Goal: Book appointment/travel/reservation

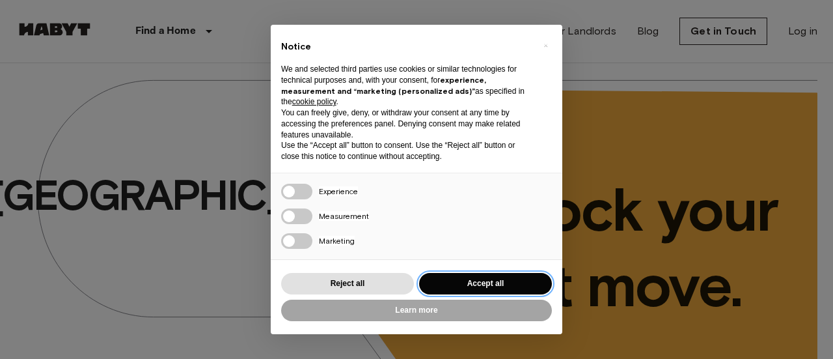
click at [458, 281] on button "Accept all" at bounding box center [485, 283] width 133 height 21
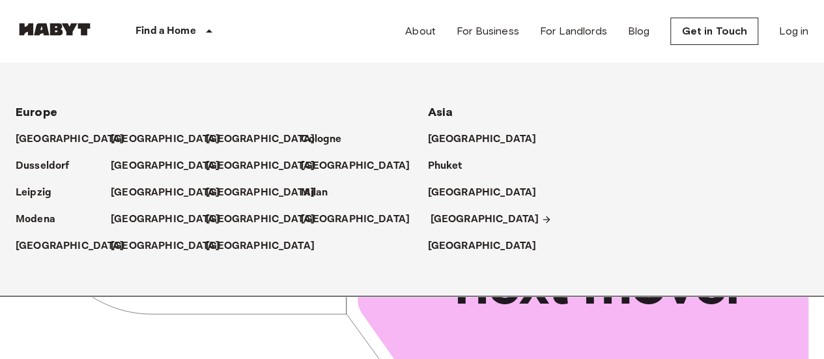
click at [447, 216] on p "[GEOGRAPHIC_DATA]" at bounding box center [484, 220] width 109 height 16
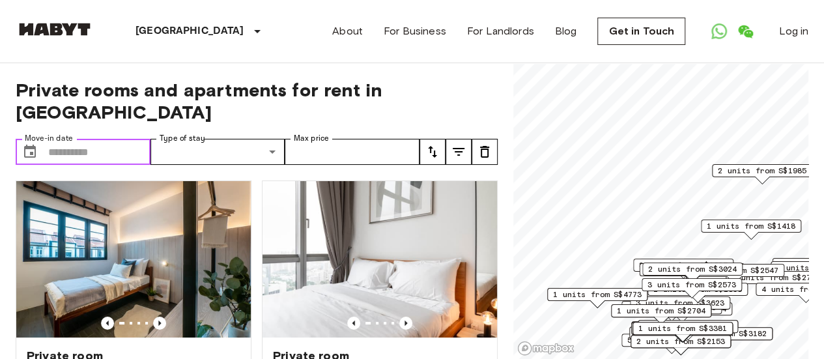
click at [92, 139] on input "Move-in date" at bounding box center [99, 152] width 102 height 26
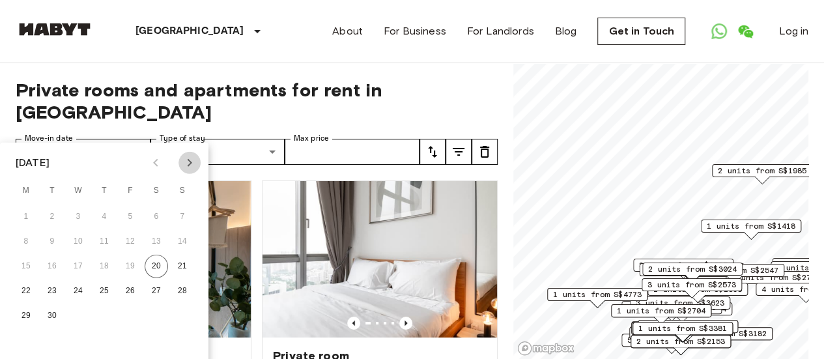
click at [194, 165] on icon "Next month" at bounding box center [190, 163] width 16 height 16
click at [27, 268] on button "15" at bounding box center [25, 266] width 23 height 23
type input "**********"
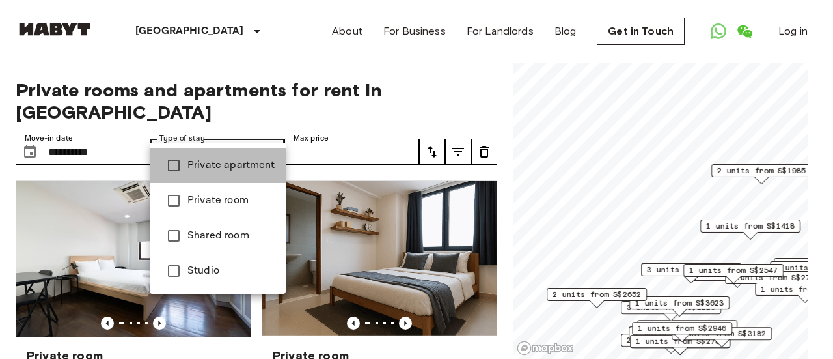
click at [205, 164] on span "Private apartment" at bounding box center [232, 166] width 88 height 16
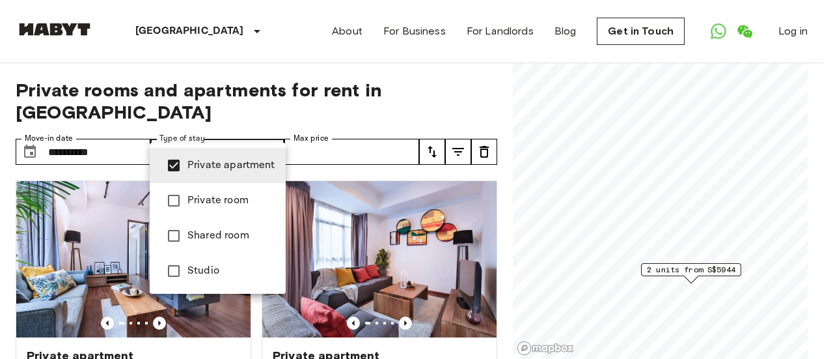
click at [363, 130] on div at bounding box center [416, 179] width 833 height 359
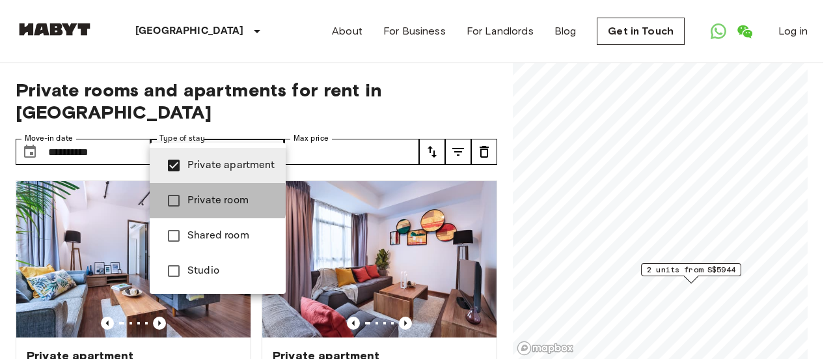
click at [208, 200] on span "Private room" at bounding box center [232, 201] width 88 height 16
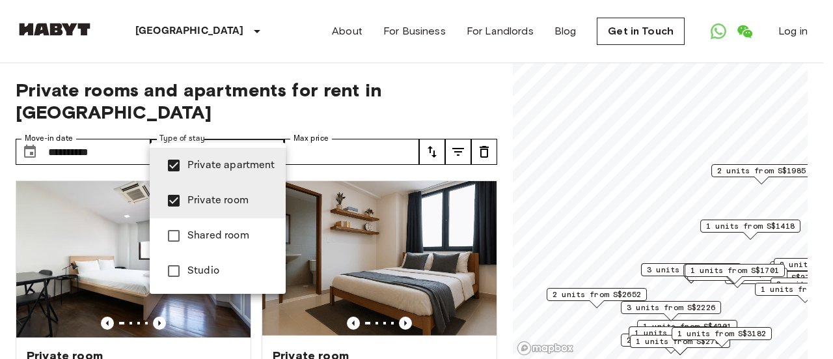
type input "**********"
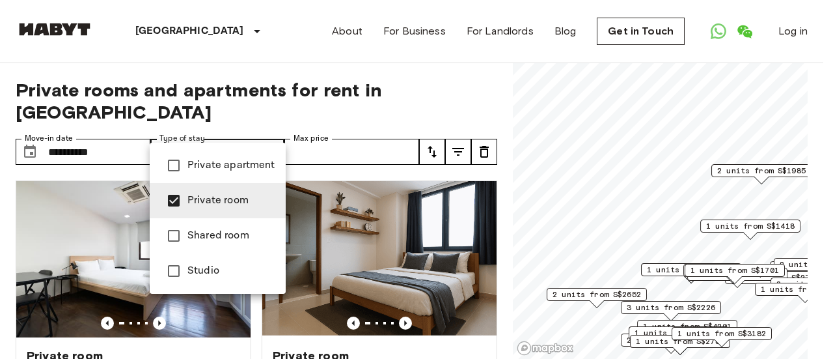
click at [818, 12] on div at bounding box center [416, 179] width 833 height 359
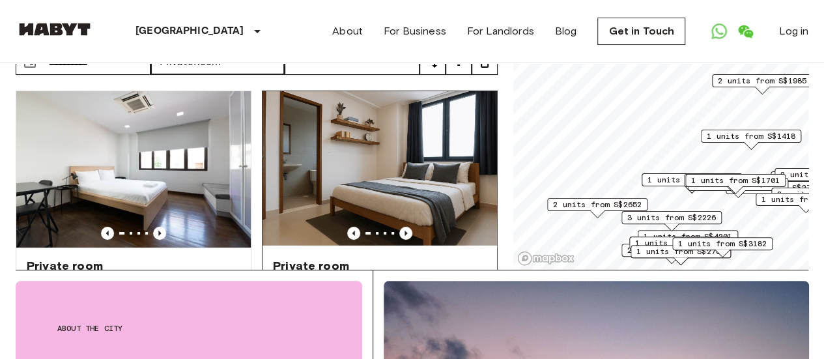
click at [391, 161] on img at bounding box center [379, 169] width 234 height 156
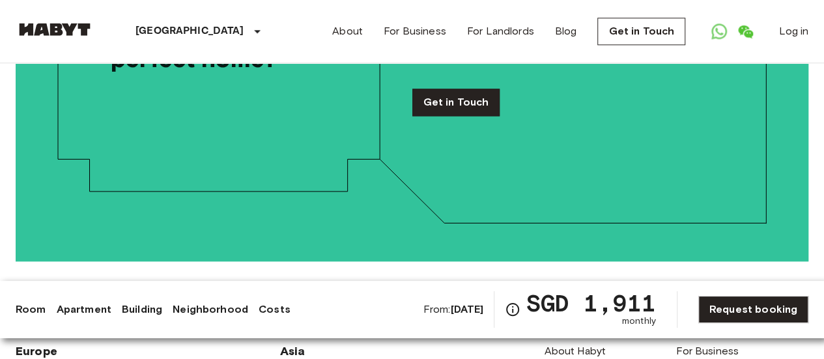
scroll to position [3294, 0]
